Goal: Transaction & Acquisition: Purchase product/service

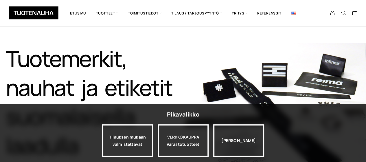
scroll to position [58, 0]
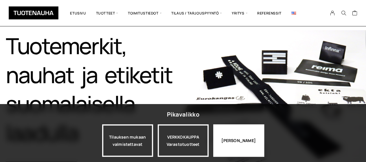
click at [236, 148] on div "Jatka katselua" at bounding box center [238, 140] width 51 height 32
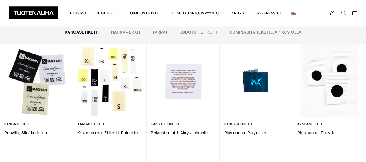
scroll to position [405, 0]
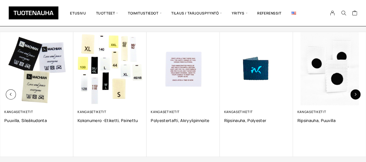
click at [356, 96] on button "button" at bounding box center [355, 94] width 10 height 10
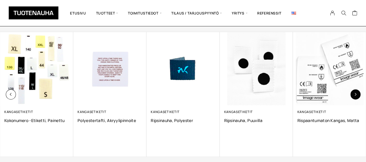
click at [356, 96] on button "button" at bounding box center [355, 94] width 10 height 10
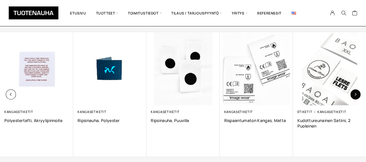
click at [356, 96] on button "button" at bounding box center [355, 94] width 10 height 10
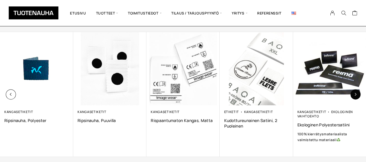
click at [356, 96] on button "button" at bounding box center [355, 94] width 10 height 10
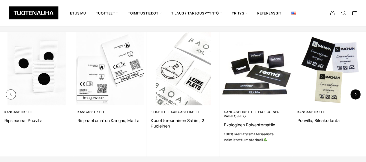
click at [356, 97] on button "button" at bounding box center [355, 94] width 10 height 10
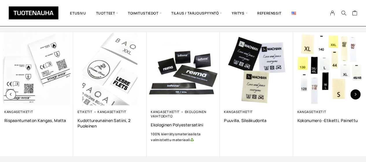
click at [356, 97] on button "button" at bounding box center [355, 94] width 10 height 10
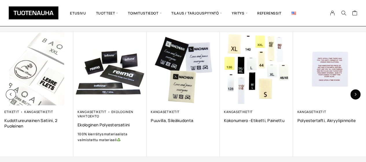
click at [356, 96] on button "button" at bounding box center [355, 94] width 10 height 10
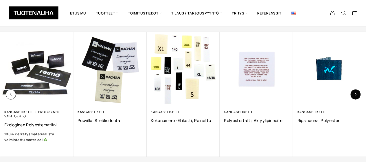
click at [356, 96] on button "button" at bounding box center [355, 94] width 10 height 10
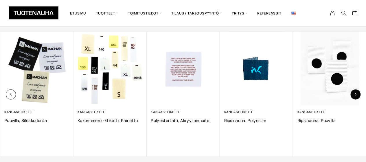
click at [356, 96] on button "button" at bounding box center [355, 94] width 10 height 10
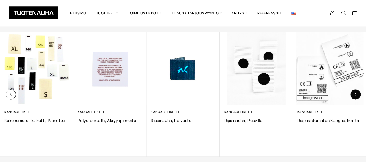
click at [356, 96] on button "button" at bounding box center [355, 94] width 10 height 10
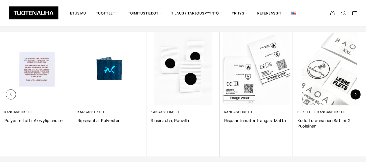
click at [356, 96] on button "button" at bounding box center [355, 94] width 10 height 10
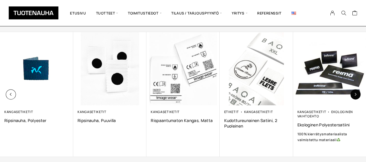
click at [356, 96] on button "button" at bounding box center [355, 94] width 10 height 10
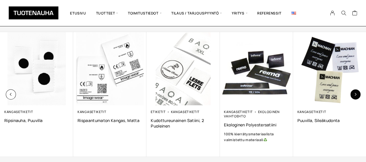
click at [356, 96] on button "button" at bounding box center [355, 94] width 10 height 10
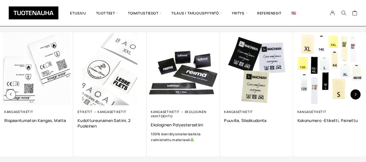
click at [356, 96] on button "button" at bounding box center [355, 94] width 10 height 10
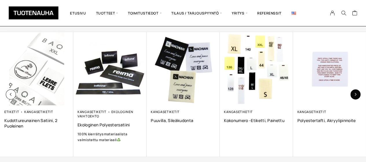
click at [356, 97] on button "button" at bounding box center [355, 94] width 10 height 10
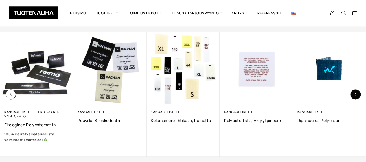
click at [356, 96] on button "button" at bounding box center [355, 94] width 10 height 10
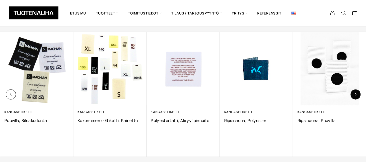
click at [356, 96] on button "button" at bounding box center [355, 94] width 10 height 10
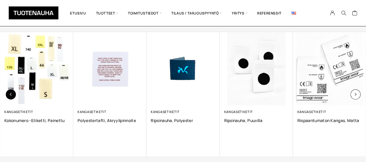
click at [10, 94] on icon "button" at bounding box center [10, 94] width 3 height 3
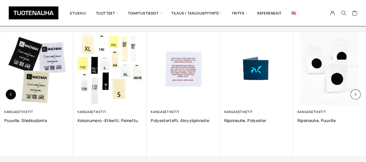
click at [10, 93] on icon "button" at bounding box center [10, 94] width 3 height 3
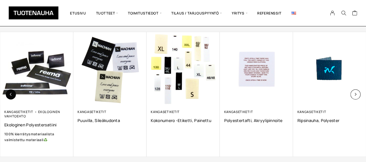
click at [10, 93] on icon "button" at bounding box center [10, 94] width 3 height 3
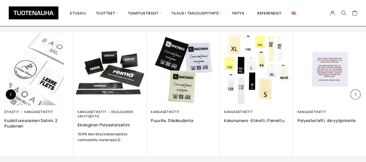
click at [10, 92] on button "button" at bounding box center [11, 94] width 10 height 10
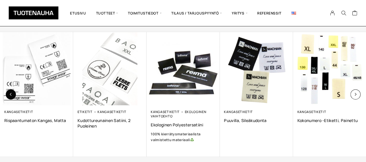
click at [10, 92] on button "button" at bounding box center [11, 94] width 10 height 10
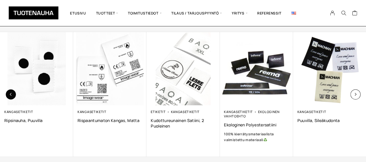
click at [10, 91] on button "button" at bounding box center [11, 94] width 10 height 10
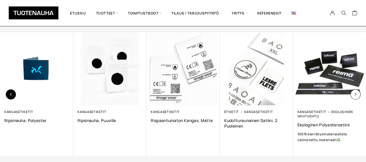
click at [10, 91] on button "button" at bounding box center [11, 94] width 10 height 10
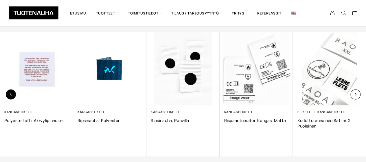
click at [10, 90] on button "button" at bounding box center [11, 94] width 10 height 10
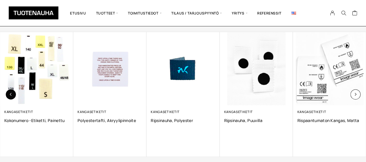
click at [10, 90] on button "button" at bounding box center [11, 94] width 10 height 10
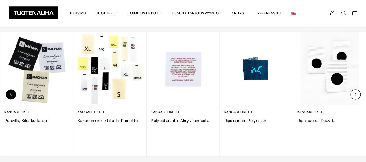
click at [10, 89] on button "button" at bounding box center [11, 94] width 10 height 10
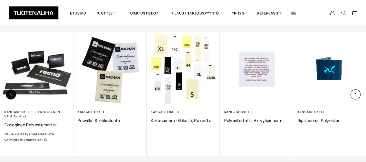
click at [10, 89] on button "button" at bounding box center [11, 94] width 10 height 10
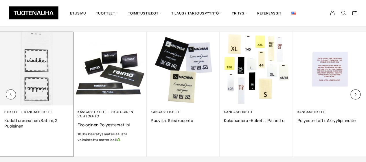
click at [10, 88] on img at bounding box center [36, 68] width 77 height 77
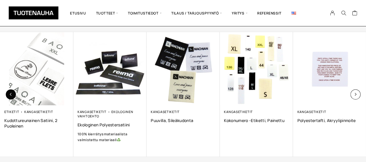
click at [10, 93] on icon "button" at bounding box center [10, 94] width 3 height 3
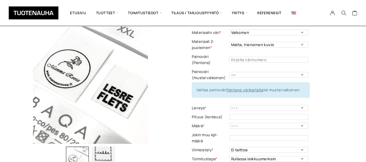
scroll to position [29, 0]
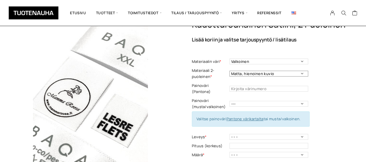
click at [259, 73] on select "Matta, hienoinen kuvio Kiiltävä, tasainen" at bounding box center [268, 74] width 79 height 6
select select "Kiiltävä, tasainen"
click at [229, 71] on select "Matta, hienoinen kuvio Kiiltävä, tasainen" at bounding box center [268, 74] width 79 height 6
click at [249, 86] on input "text" at bounding box center [268, 89] width 79 height 6
click at [243, 101] on select "--- Musta Valkoinen" at bounding box center [268, 104] width 79 height 6
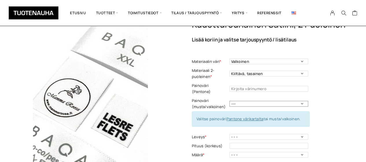
select select "musta"
click at [229, 101] on select "--- Musta Valkoinen" at bounding box center [268, 104] width 79 height 6
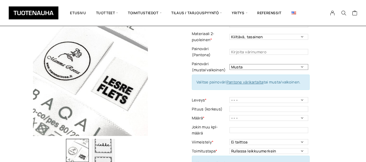
scroll to position [87, 0]
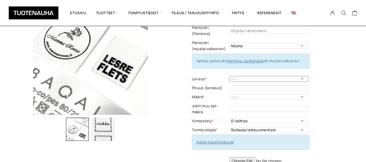
click at [246, 76] on select "- - - 10 mm 16 mm 20 mm 25 mm 30 mm 35 mm 40 mm 50 mm" at bounding box center [268, 79] width 79 height 6
select select "30 mm"
click at [229, 76] on select "- - - 10 mm 16 mm 20 mm 25 mm 30 mm 35 mm 40 mm 50 mm" at bounding box center [268, 79] width 79 height 6
click at [237, 85] on input "text" at bounding box center [268, 88] width 79 height 6
type input "60"
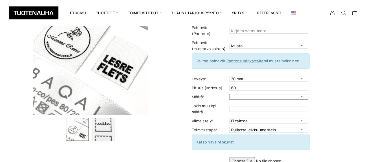
click at [249, 94] on select "- - - 250 kpl 500 kpl 1000 kpl 1500 kpl 2000 kpl" at bounding box center [268, 97] width 79 height 6
click at [229, 94] on select "- - - 250 kpl 500 kpl 1000 kpl 1500 kpl 2000 kpl" at bounding box center [268, 97] width 79 height 6
click at [301, 94] on select "- - - 250 kpl 500 kpl 1000 kpl 1500 kpl 2000 kpl" at bounding box center [268, 97] width 79 height 6
select select "- - -"
click at [229, 94] on select "- - - 250 kpl 500 kpl 1000 kpl 1500 kpl 2000 kpl" at bounding box center [268, 97] width 79 height 6
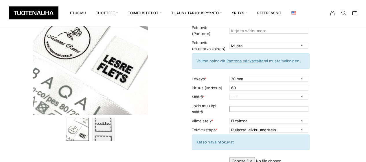
click at [237, 106] on input "text" at bounding box center [268, 109] width 79 height 6
type input "600"
click at [243, 118] on select "Ei taittoa Keskitaitto" at bounding box center [268, 121] width 79 height 6
select select "Keskitaitto"
click at [229, 118] on select "Ei taittoa Keskitaitto" at bounding box center [268, 121] width 79 height 6
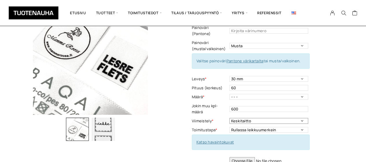
scroll to position [116, 0]
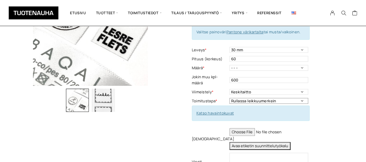
click at [301, 98] on select "Rullassa leikkuumerkein Rullassa ilman leikkuumerkkejä Leikattuna" at bounding box center [268, 101] width 79 height 6
select select "Leikattuna"
click at [229, 98] on select "Rullassa leikkuumerkein Rullassa ilman leikkuumerkkejä Leikattuna" at bounding box center [268, 101] width 79 height 6
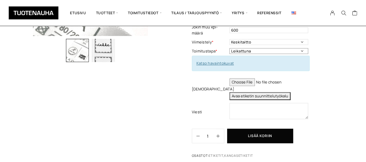
scroll to position [173, 0]
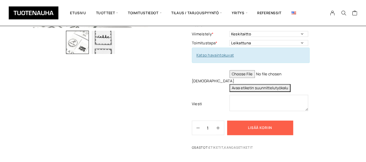
click at [234, 120] on button "Lisää koriin" at bounding box center [260, 127] width 66 height 14
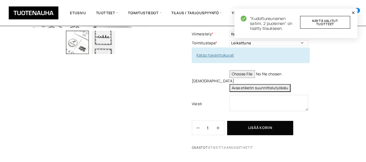
click at [352, 12] on icon "button" at bounding box center [352, 12] width 3 height 3
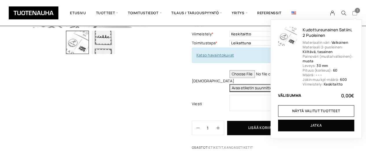
click at [356, 10] on span "1" at bounding box center [356, 10] width 5 height 5
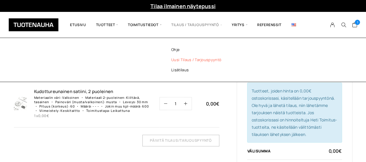
click at [208, 60] on link "Uusi tilaus / tarjouspyyntö" at bounding box center [204, 60] width 84 height 10
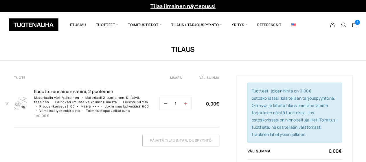
click at [188, 102] on button "button" at bounding box center [188, 103] width 8 height 12
drag, startPoint x: 181, startPoint y: 102, endPoint x: 170, endPoint y: 102, distance: 11.0
click at [170, 102] on input "3" at bounding box center [175, 103] width 17 height 12
type input "600"
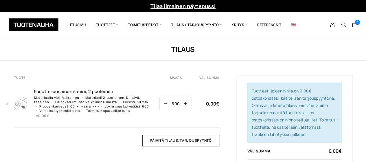
click at [149, 86] on td "Kudottureunaine­n satiini, 2 puoleinen Materiaalin väri: Valkoinen Materiaali 2…" at bounding box center [96, 103] width 125 height 47
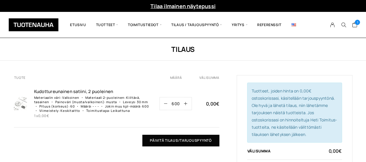
click at [166, 141] on input "Päivitä tilaus/tarjouspyyntö" at bounding box center [180, 140] width 77 height 12
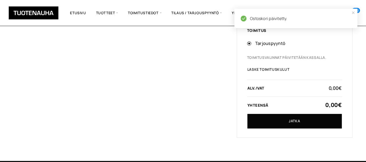
scroll to position [145, 0]
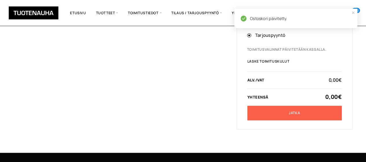
click at [294, 115] on link "Jatka" at bounding box center [294, 113] width 94 height 14
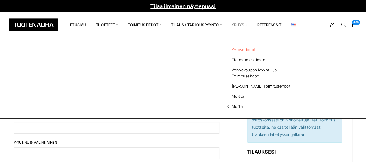
click at [241, 50] on link "Yhteystiedot" at bounding box center [264, 50] width 84 height 10
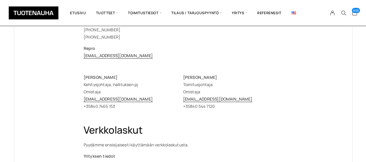
scroll to position [145, 0]
